Goal: Information Seeking & Learning: Understand process/instructions

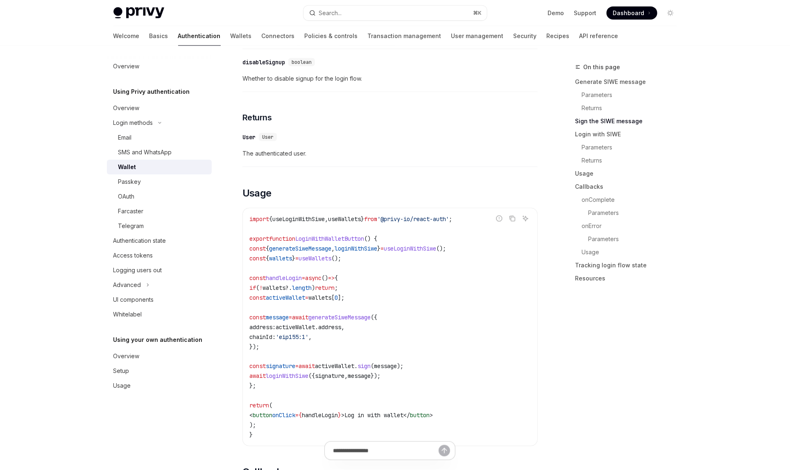
scroll to position [933, 0]
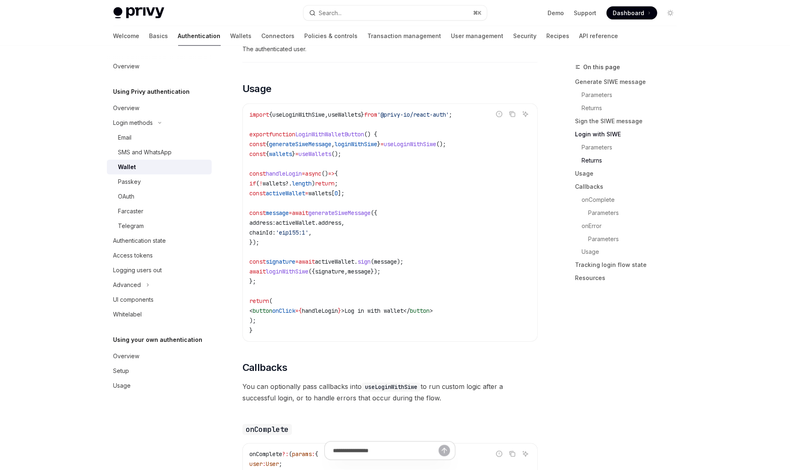
click at [343, 123] on code "import { useLoginWithSiwe , useWallets } from '@privy-io/react-auth' ; export f…" at bounding box center [391, 223] width 282 height 226
click at [343, 116] on span "useWallets" at bounding box center [344, 114] width 33 height 7
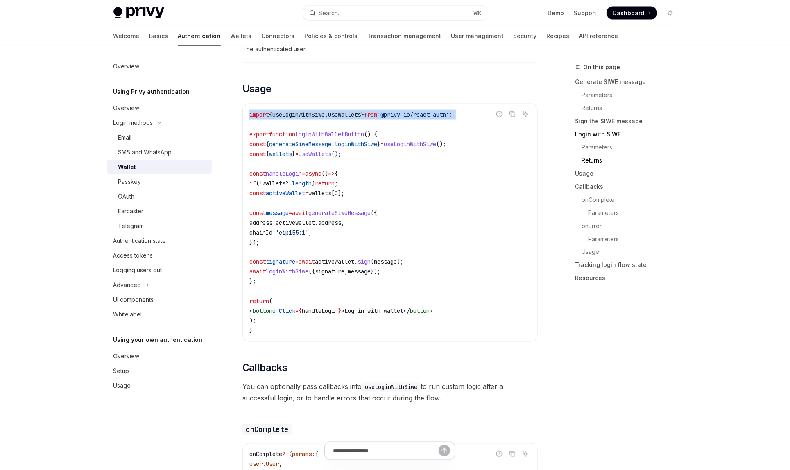
click at [343, 116] on span "useWallets" at bounding box center [344, 114] width 33 height 7
copy code "import { useLoginWithSiwe , useWallets } from '@privy-io/react-auth' ;"
click at [317, 118] on span "useLoginWithSiwe" at bounding box center [299, 114] width 52 height 7
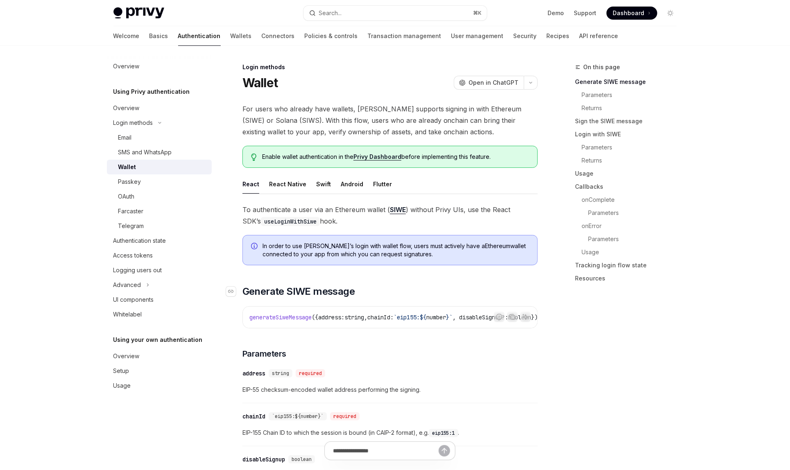
scroll to position [0, 0]
click at [377, 14] on button "Search... ⌘ K" at bounding box center [396, 13] width 184 height 15
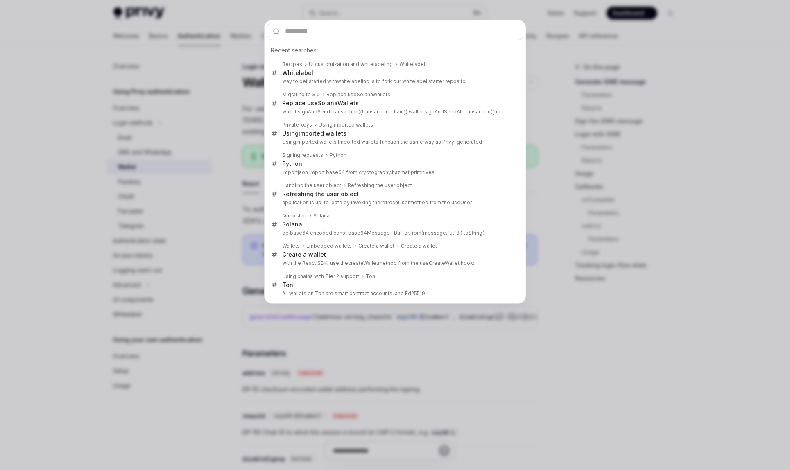
type input "**********"
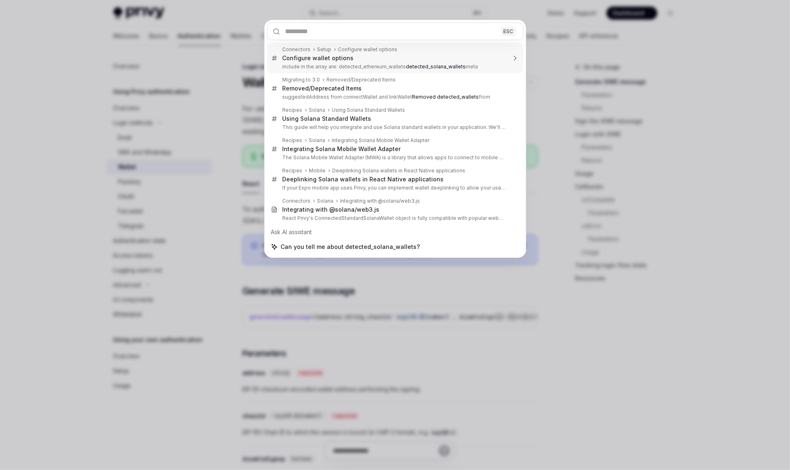
type textarea "*"
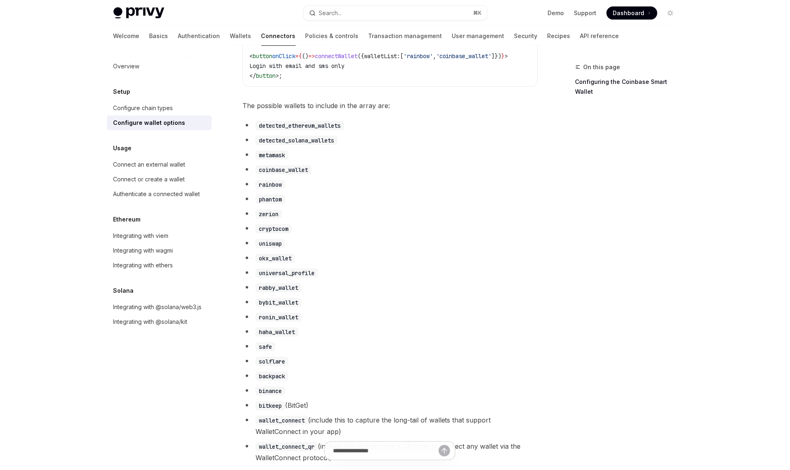
scroll to position [424, 0]
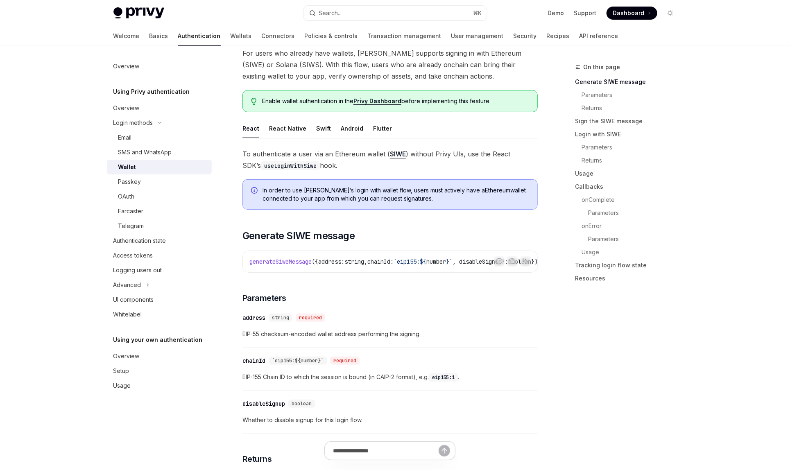
scroll to position [77, 0]
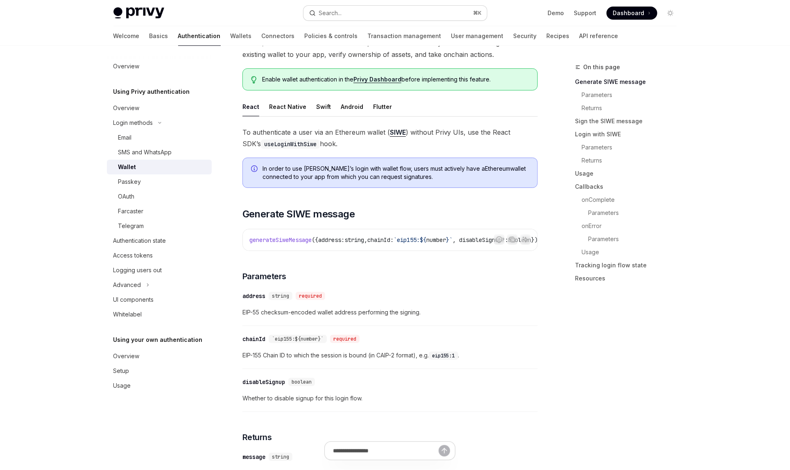
click at [445, 19] on button "Search... ⌘ K" at bounding box center [396, 13] width 184 height 15
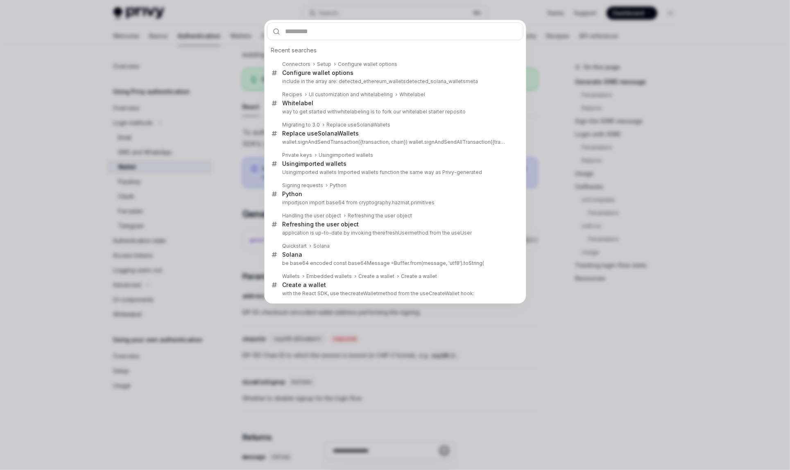
type input "**********"
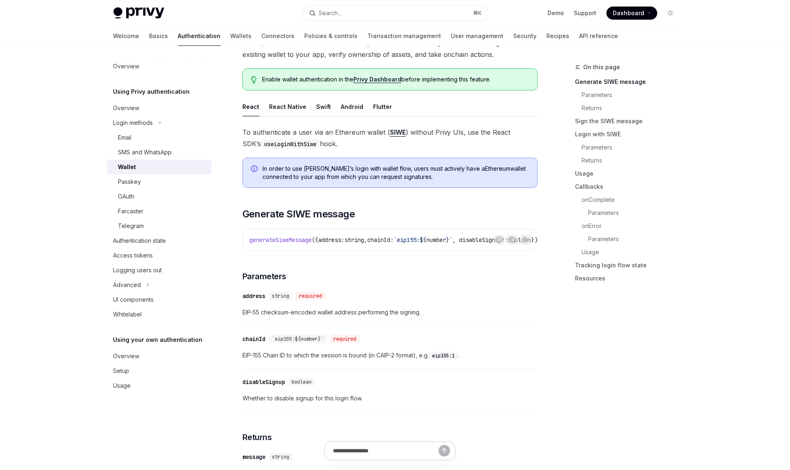
type textarea "*"
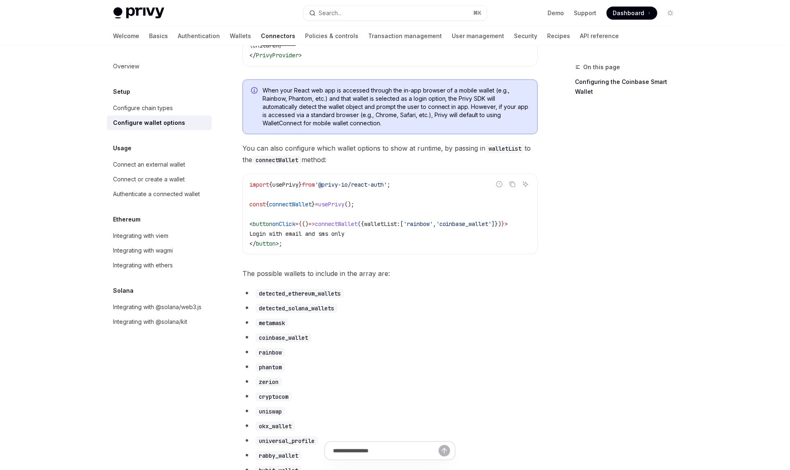
scroll to position [232, 0]
click at [318, 207] on span "=" at bounding box center [316, 203] width 3 height 7
copy code "const { connectWallet } = usePrivy ();"
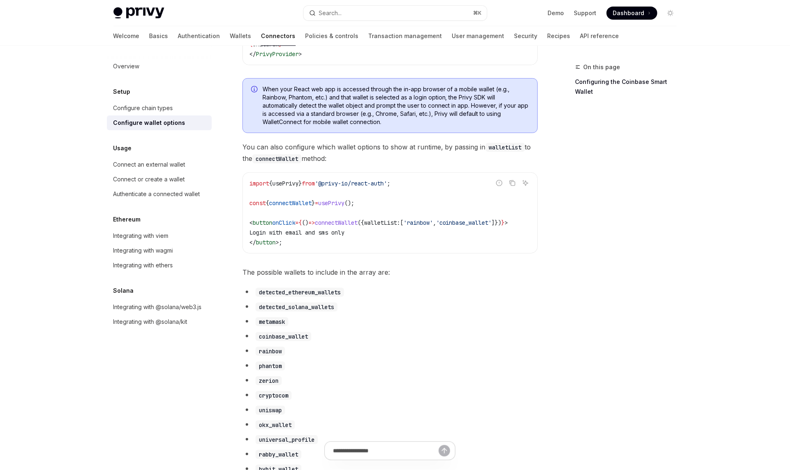
click at [340, 184] on span "'@privy-io/react-auth'" at bounding box center [351, 183] width 72 height 7
copy code "import { usePrivy } from '@privy-io/react-auth' ;"
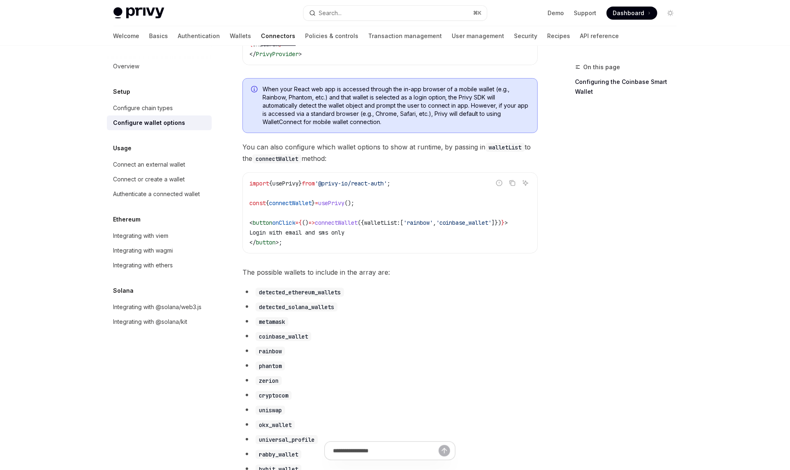
click at [334, 192] on code "import { usePrivy } from '@privy-io/react-auth' ; const { connectWallet } = use…" at bounding box center [391, 213] width 282 height 69
click at [334, 186] on span "'@privy-io/react-auth'" at bounding box center [351, 183] width 72 height 7
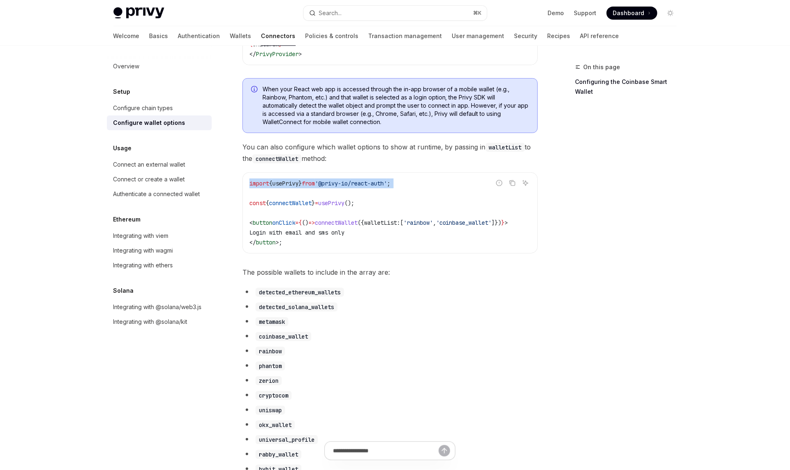
click at [334, 186] on span "'@privy-io/react-auth'" at bounding box center [351, 183] width 72 height 7
copy code "import { usePrivy } from '@privy-io/react-auth' ;"
click at [315, 205] on span "}" at bounding box center [313, 203] width 3 height 7
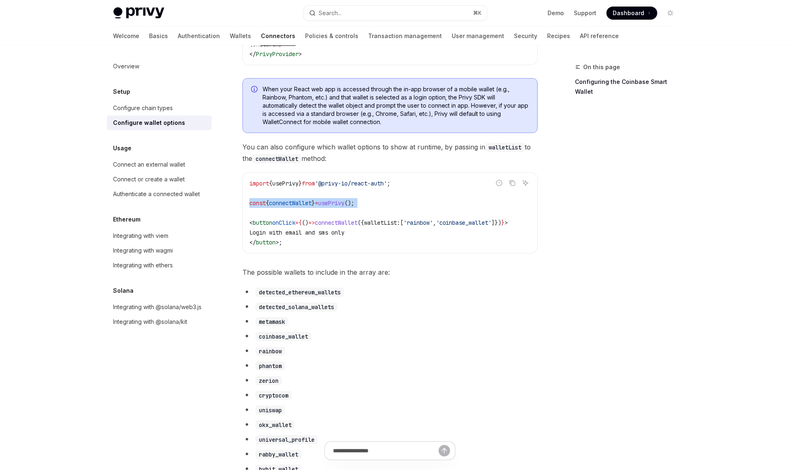
click at [315, 205] on span "}" at bounding box center [313, 203] width 3 height 7
copy code "const { connectWallet } = usePrivy ();"
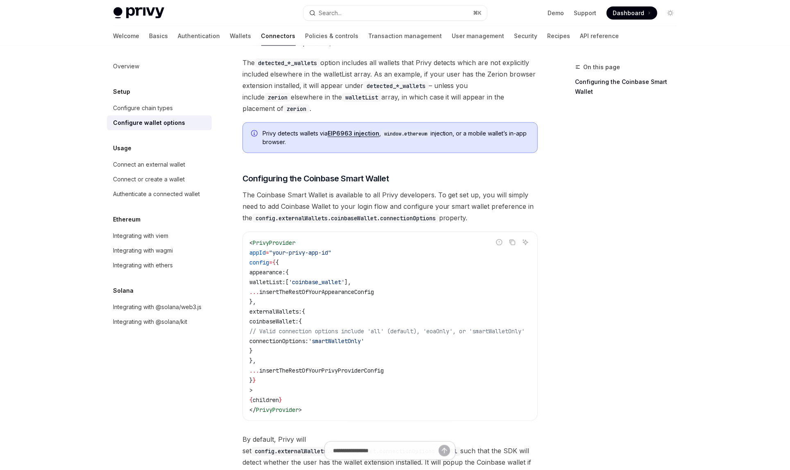
scroll to position [760, 0]
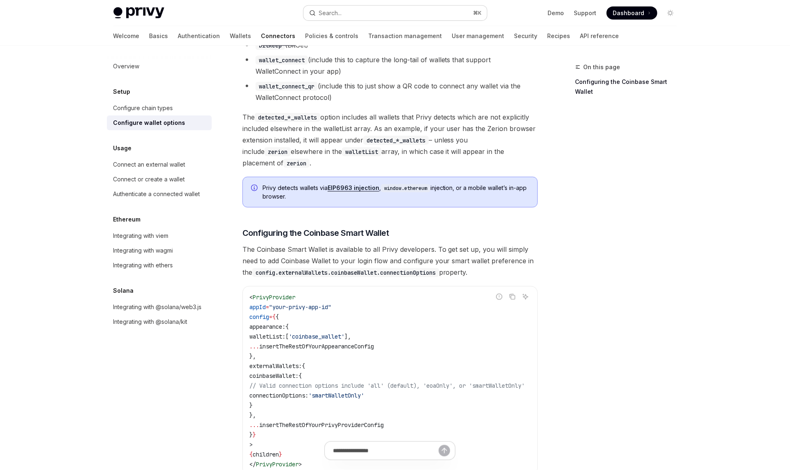
click at [345, 9] on button "Search... ⌘ K" at bounding box center [396, 13] width 184 height 15
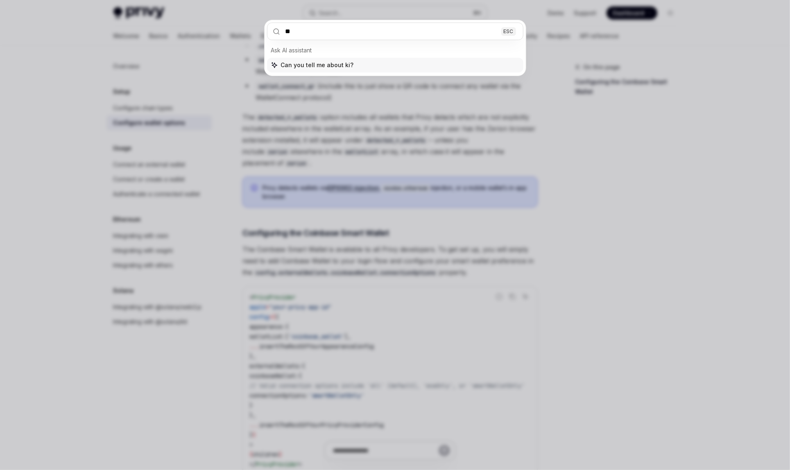
type input "***"
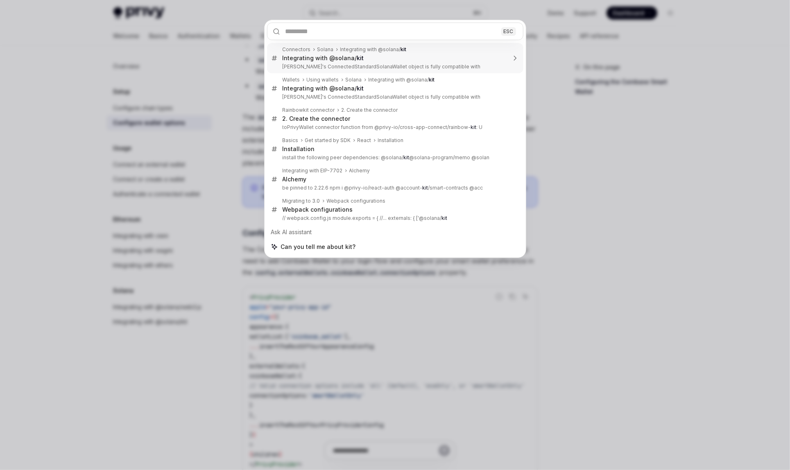
type textarea "*"
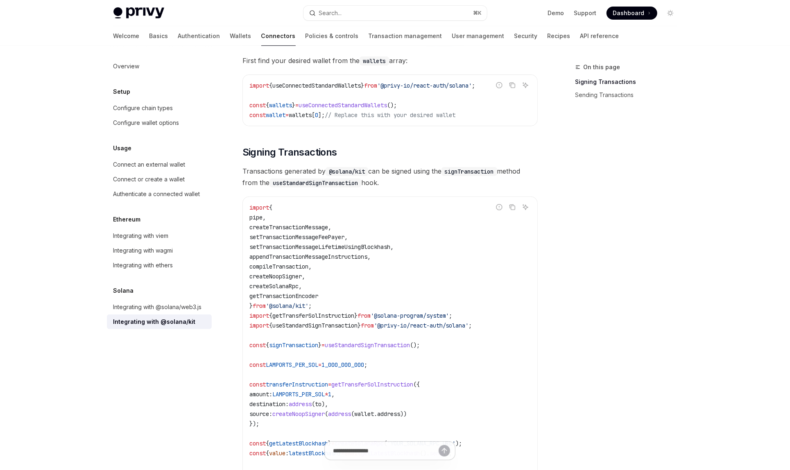
scroll to position [135, 0]
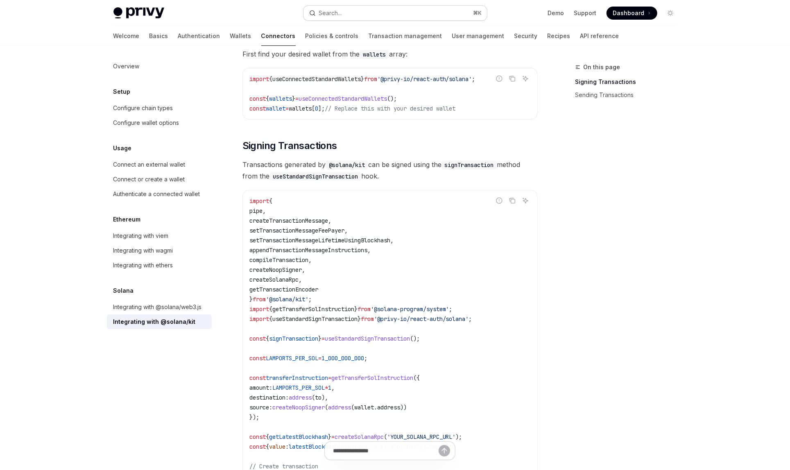
click at [339, 17] on div "Search..." at bounding box center [330, 13] width 23 height 10
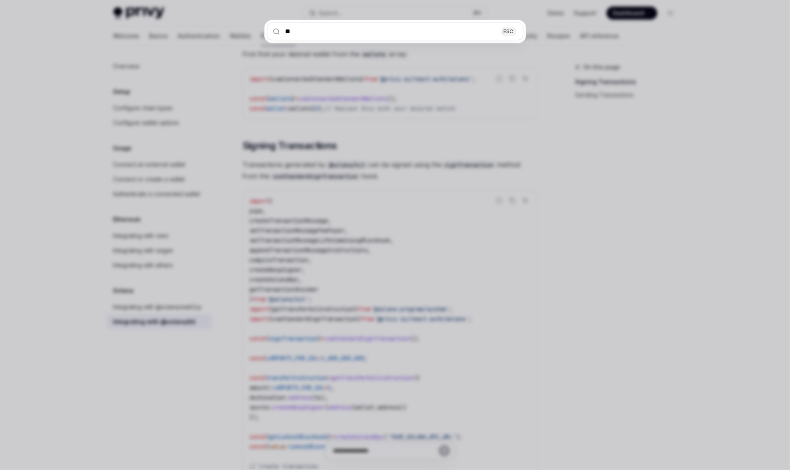
type input "*"
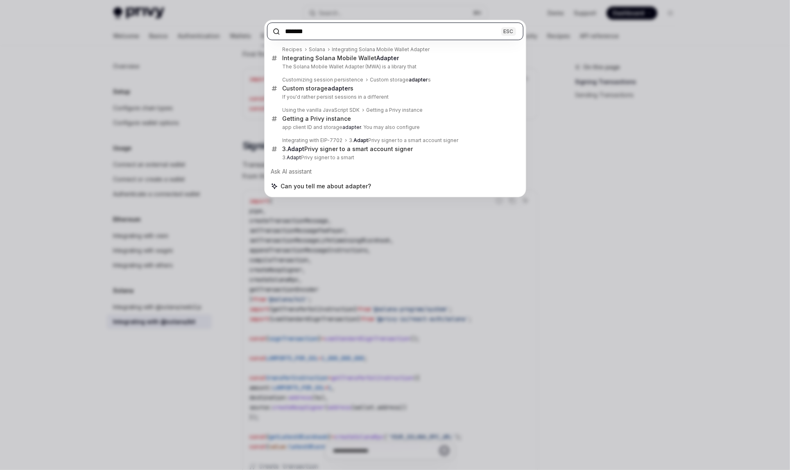
paste input "**********"
type input "**********"
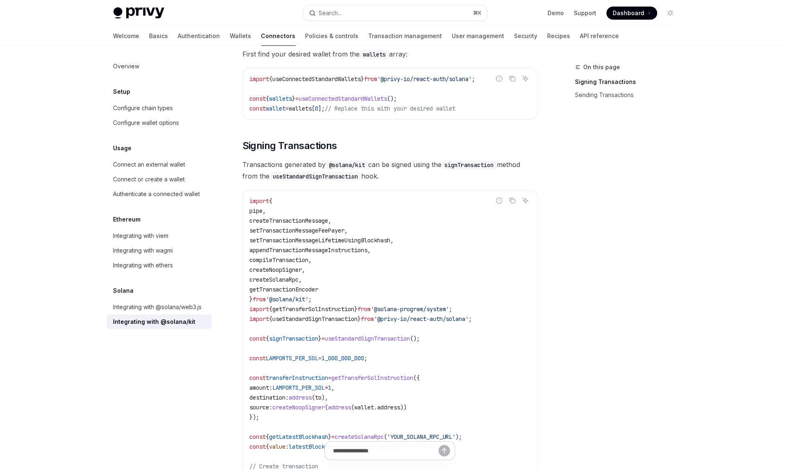
type textarea "*"
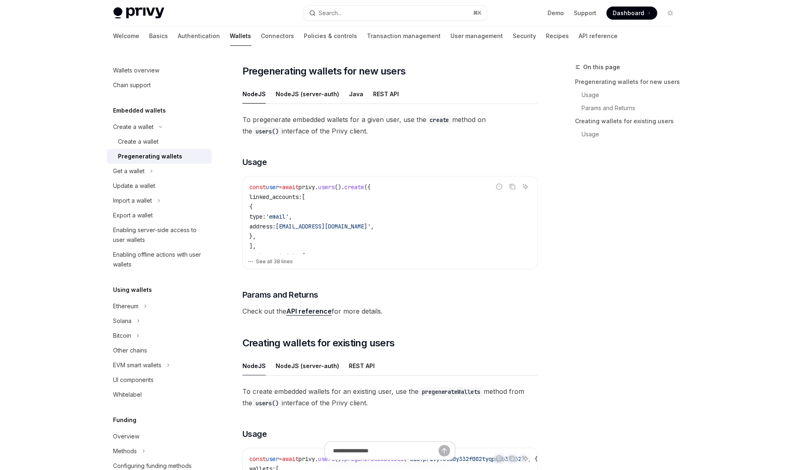
scroll to position [46, 0]
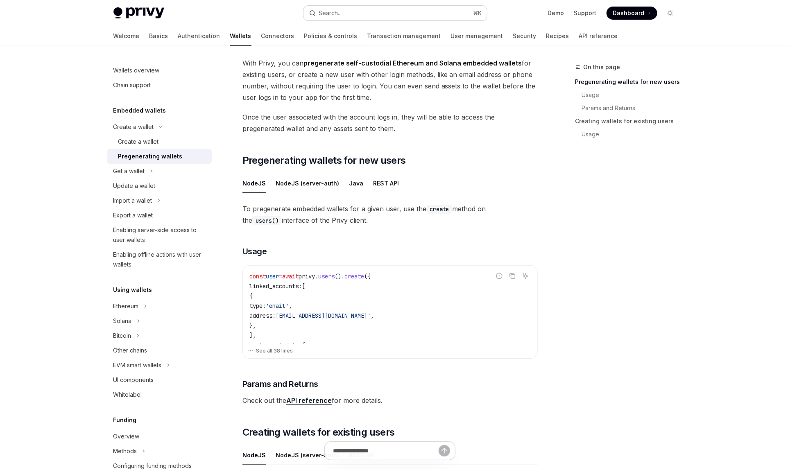
click at [342, 16] on div "Search..." at bounding box center [330, 13] width 23 height 10
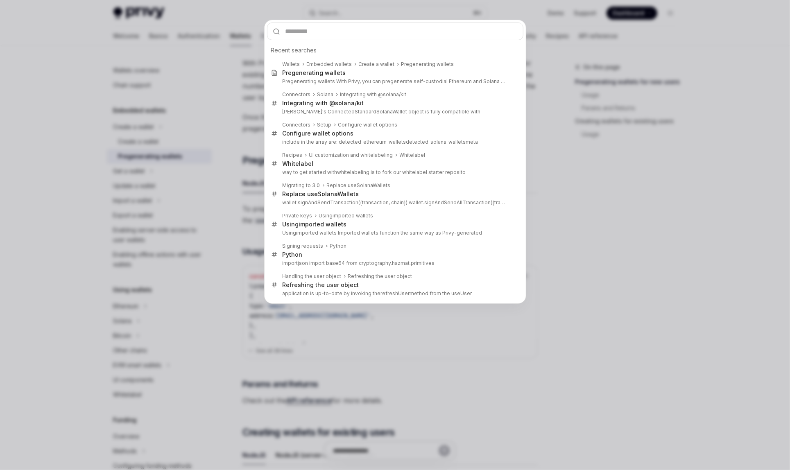
type input "**********"
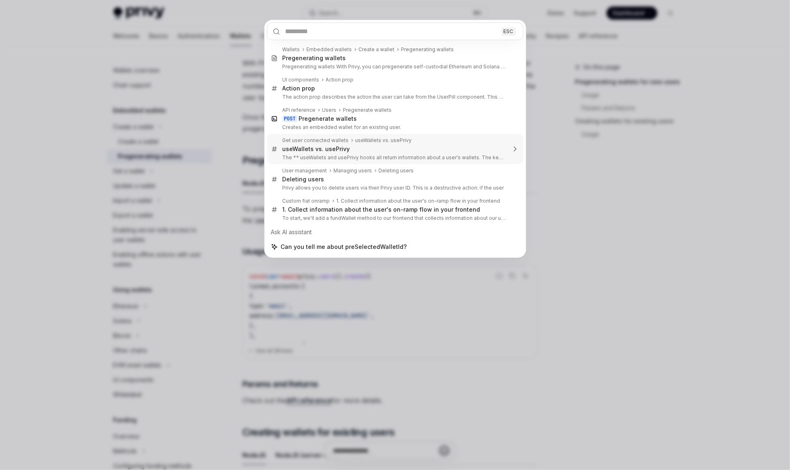
type textarea "*"
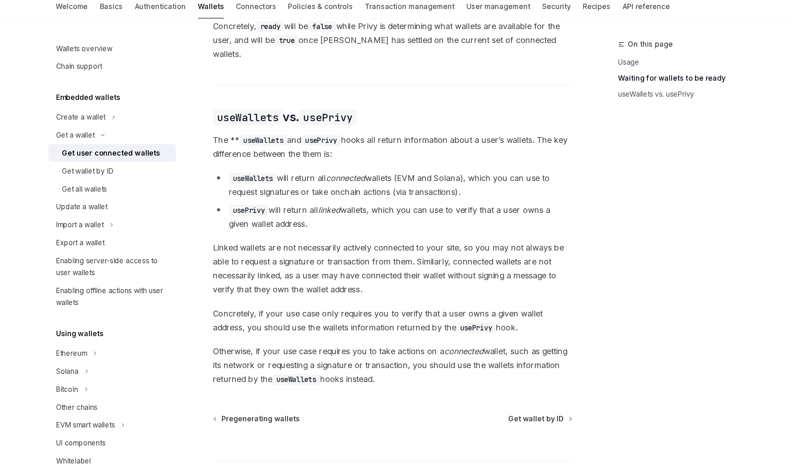
scroll to position [623, 0]
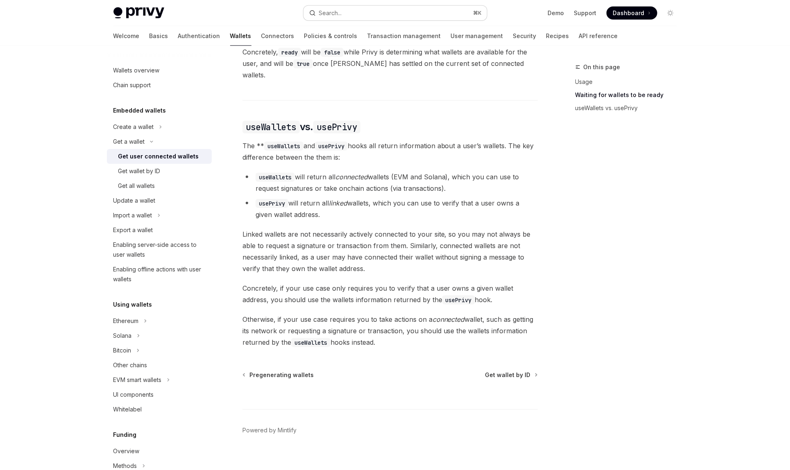
click at [330, 12] on div "Search..." at bounding box center [330, 13] width 23 height 10
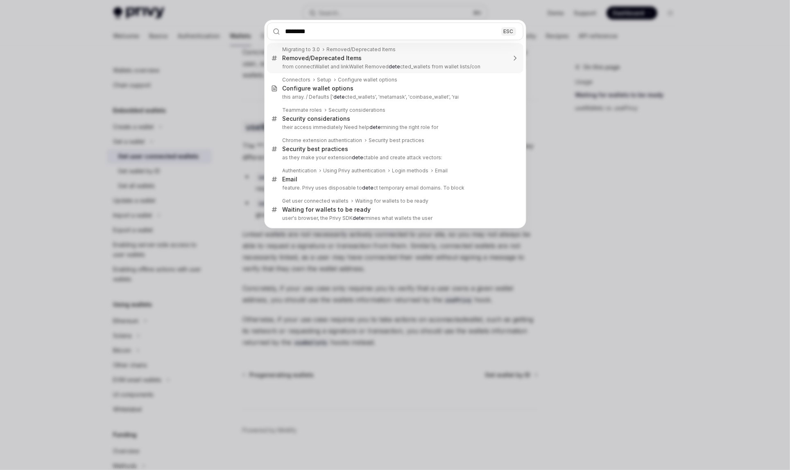
type input "*********"
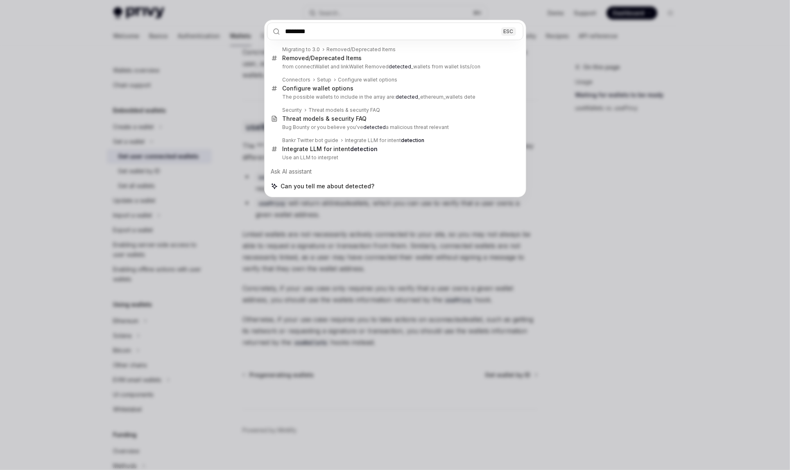
type input "********"
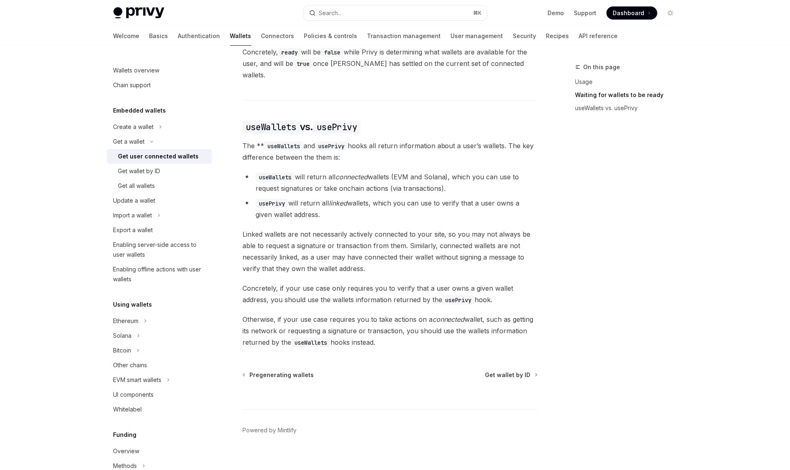
type textarea "*"
